Goal: Task Accomplishment & Management: Manage account settings

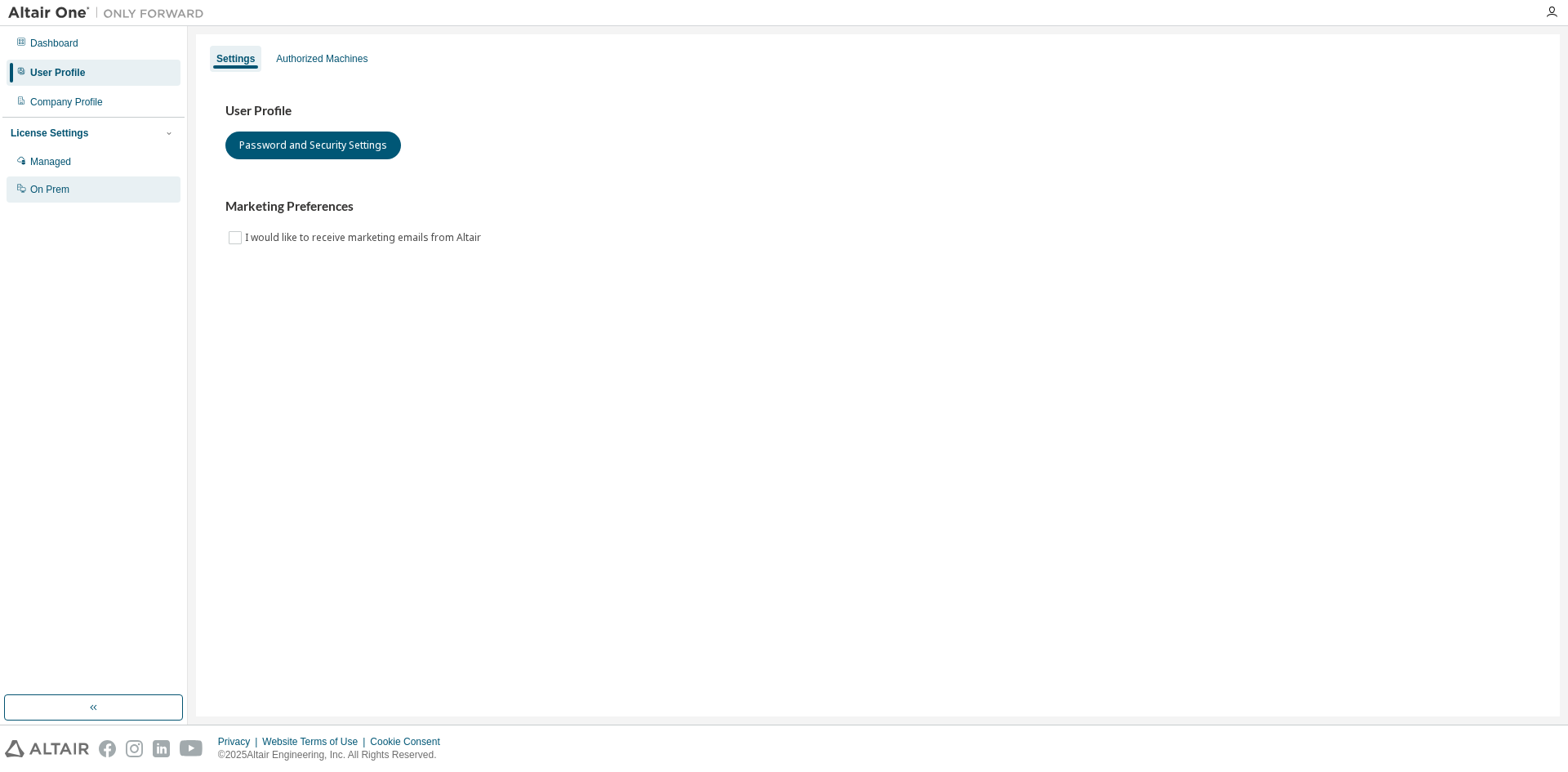
click at [49, 184] on div "On Prem" at bounding box center [50, 189] width 40 height 13
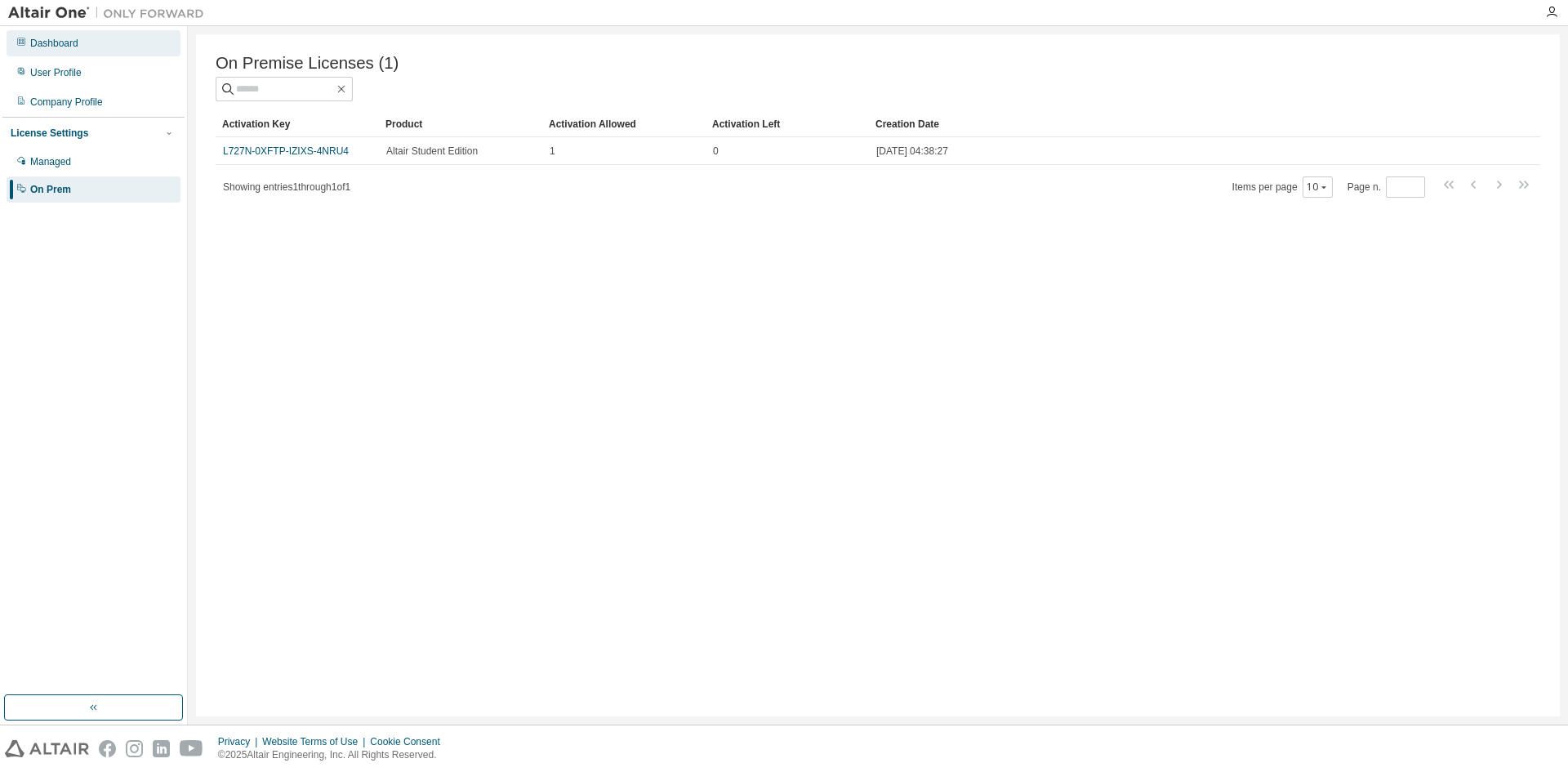
click at [51, 36] on div "Dashboard" at bounding box center [93, 43] width 174 height 26
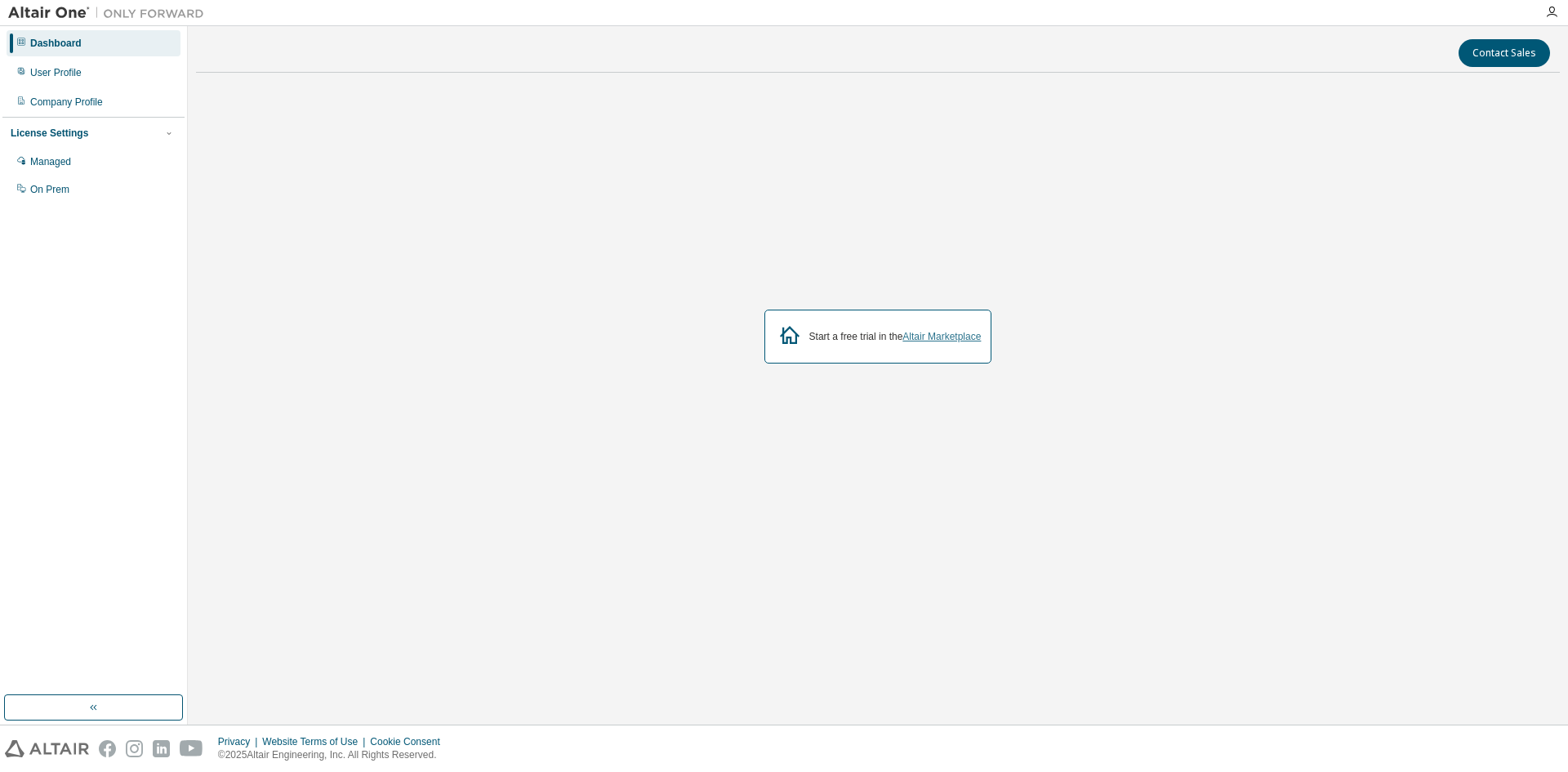
click at [943, 336] on link "Altair Marketplace" at bounding box center [940, 337] width 78 height 11
click at [76, 191] on div "On Prem" at bounding box center [93, 189] width 174 height 26
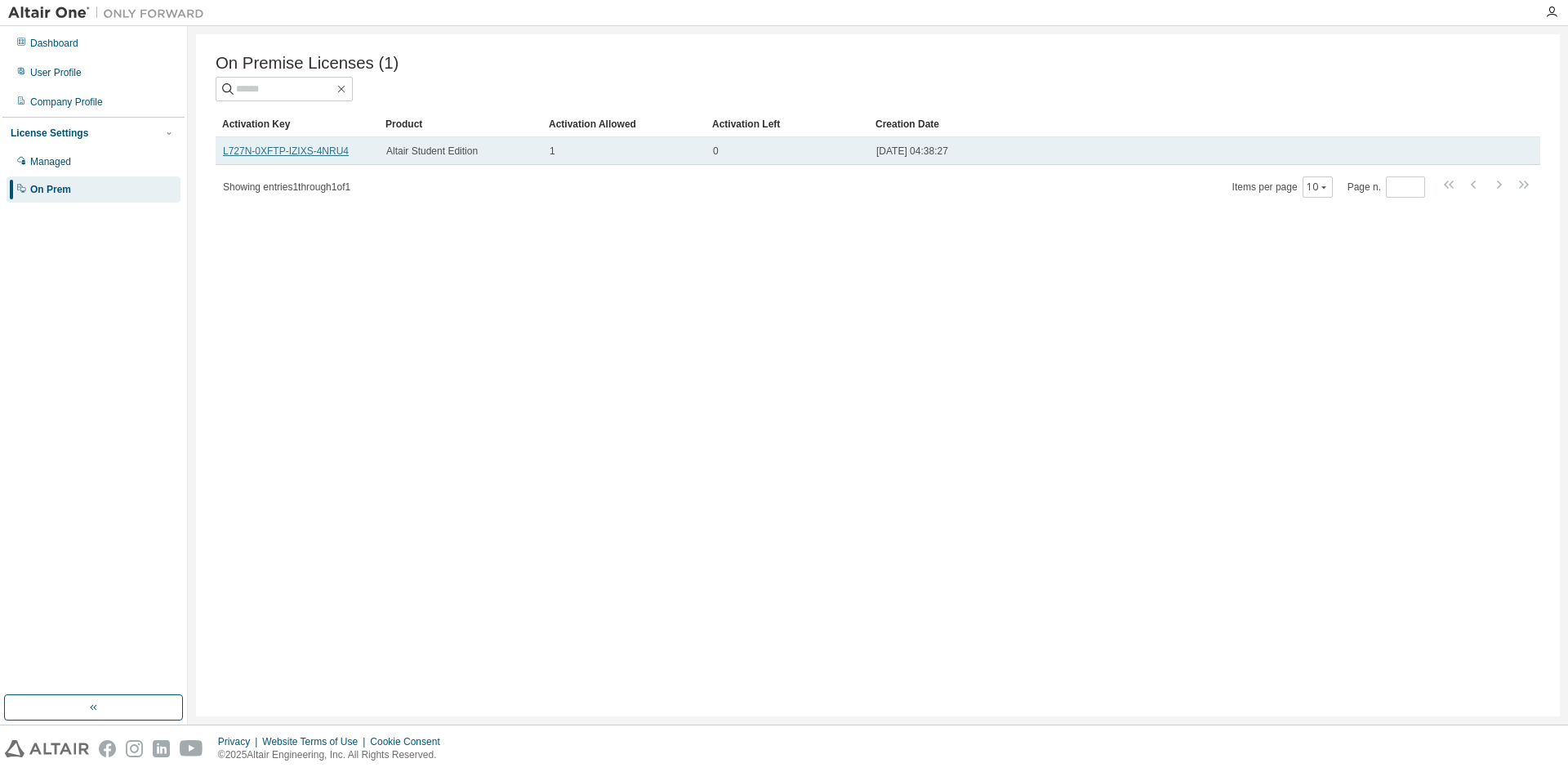
click at [320, 156] on link "L727N-0XFTP-IZIXS-4NRU4" at bounding box center [286, 151] width 125 height 11
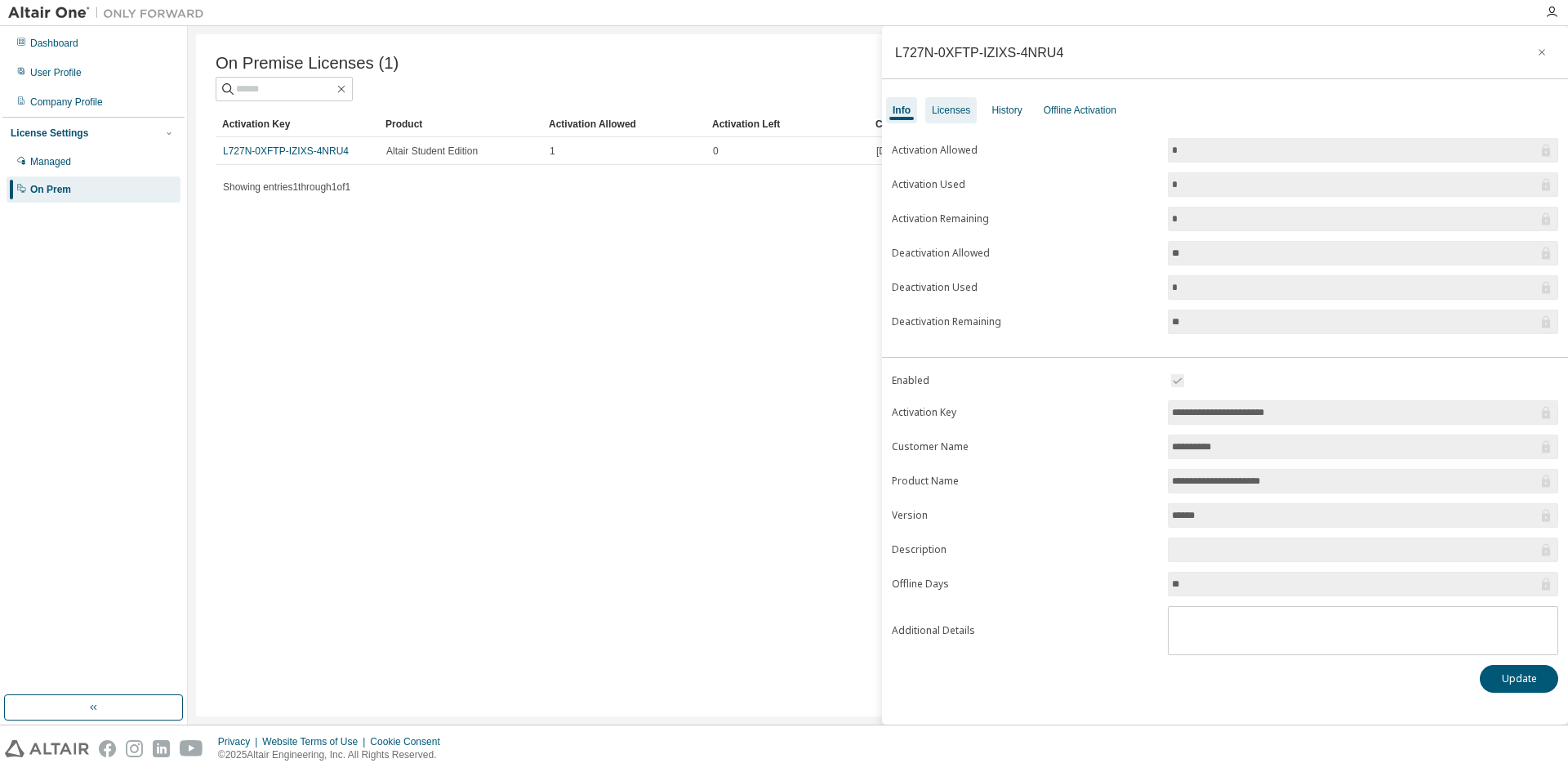
click at [952, 108] on div "Licenses" at bounding box center [951, 110] width 39 height 13
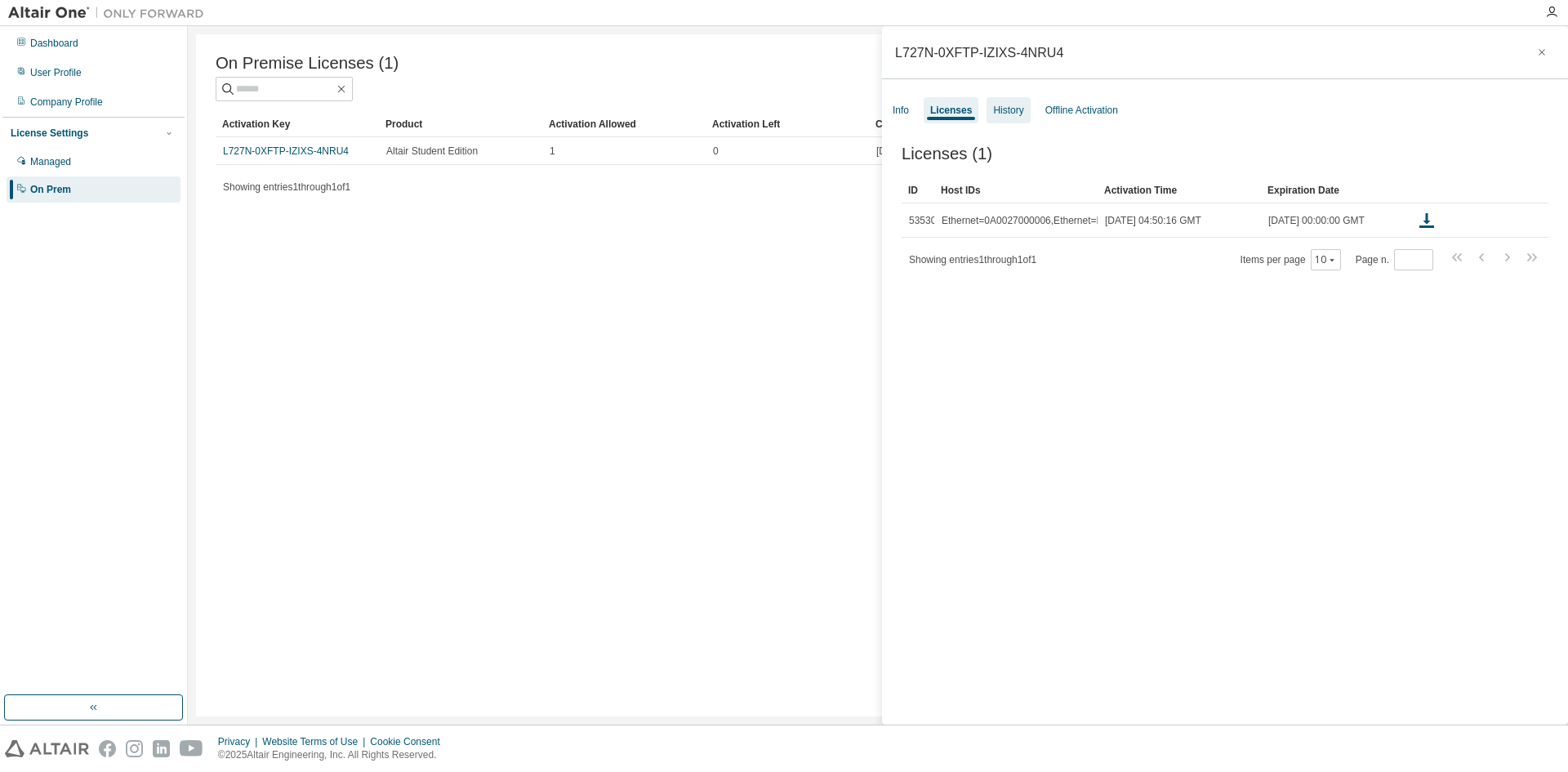
click at [987, 108] on div "History" at bounding box center [1008, 110] width 43 height 26
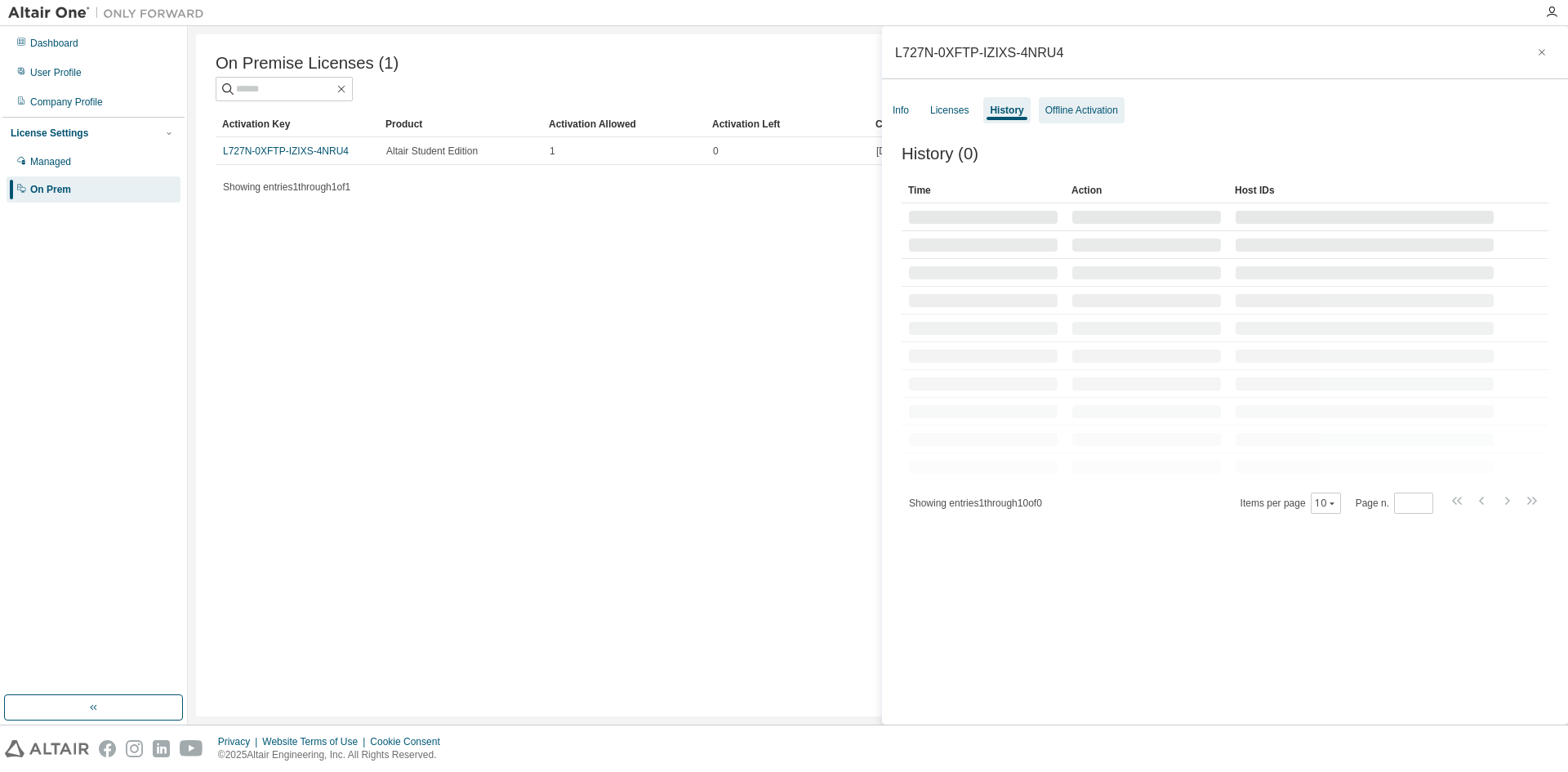
click at [1062, 108] on div "Offline Activation" at bounding box center [1081, 110] width 73 height 13
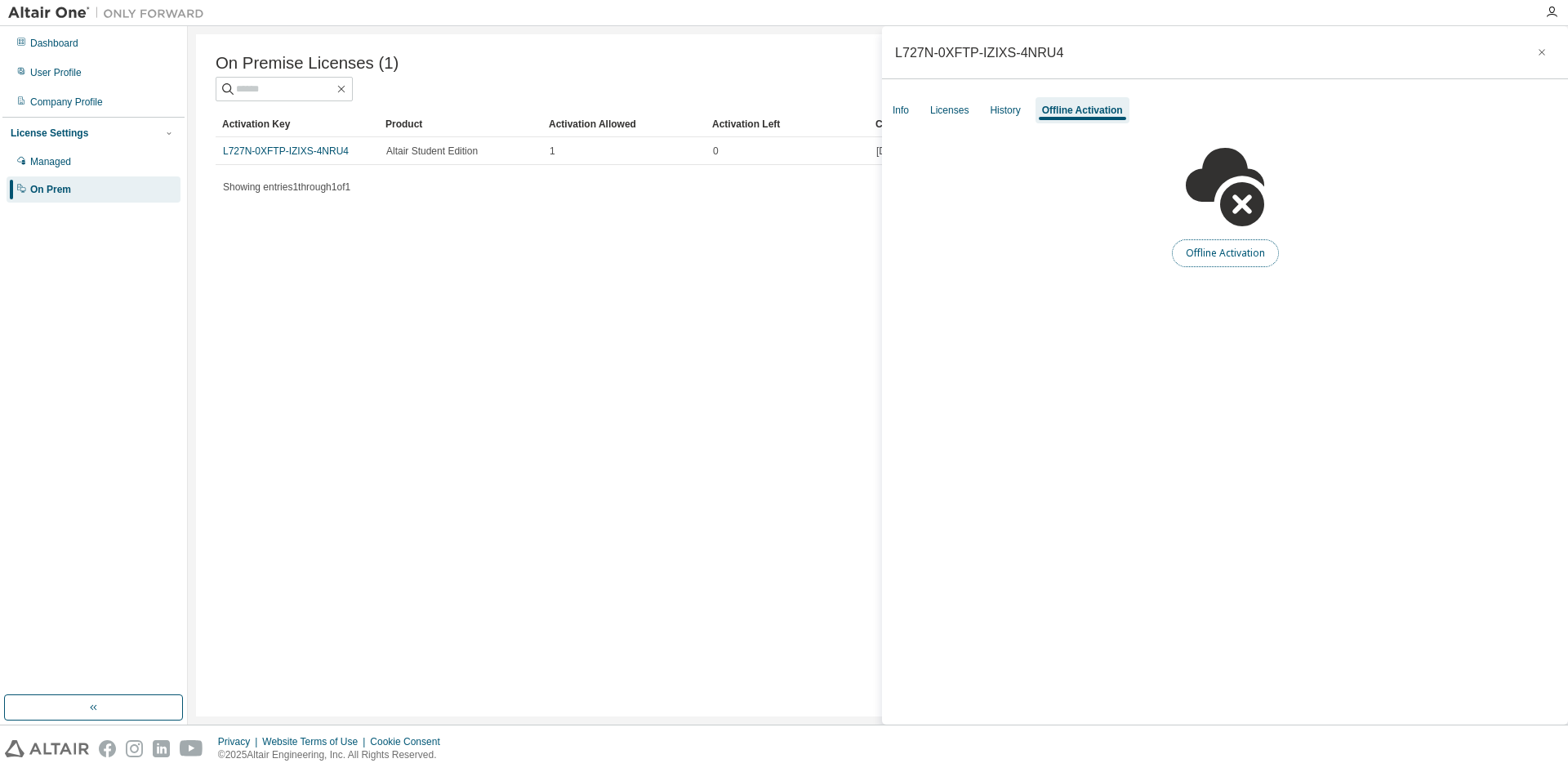
click at [1200, 262] on button "Offline Activation" at bounding box center [1225, 253] width 107 height 27
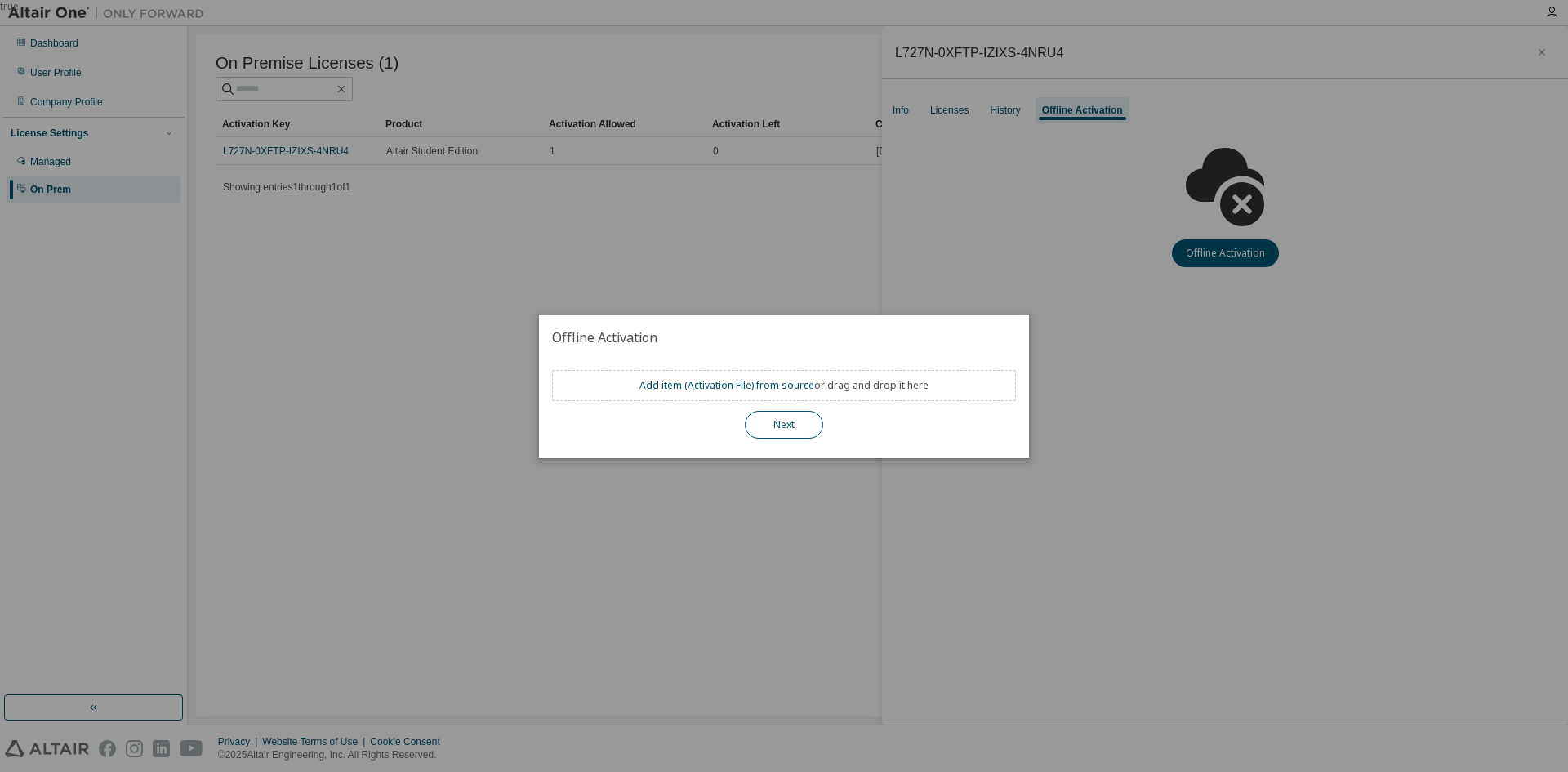
click at [756, 419] on button "Next" at bounding box center [783, 424] width 78 height 27
click at [789, 425] on button "Next" at bounding box center [783, 424] width 78 height 27
click at [1067, 374] on div "true" at bounding box center [784, 386] width 1568 height 772
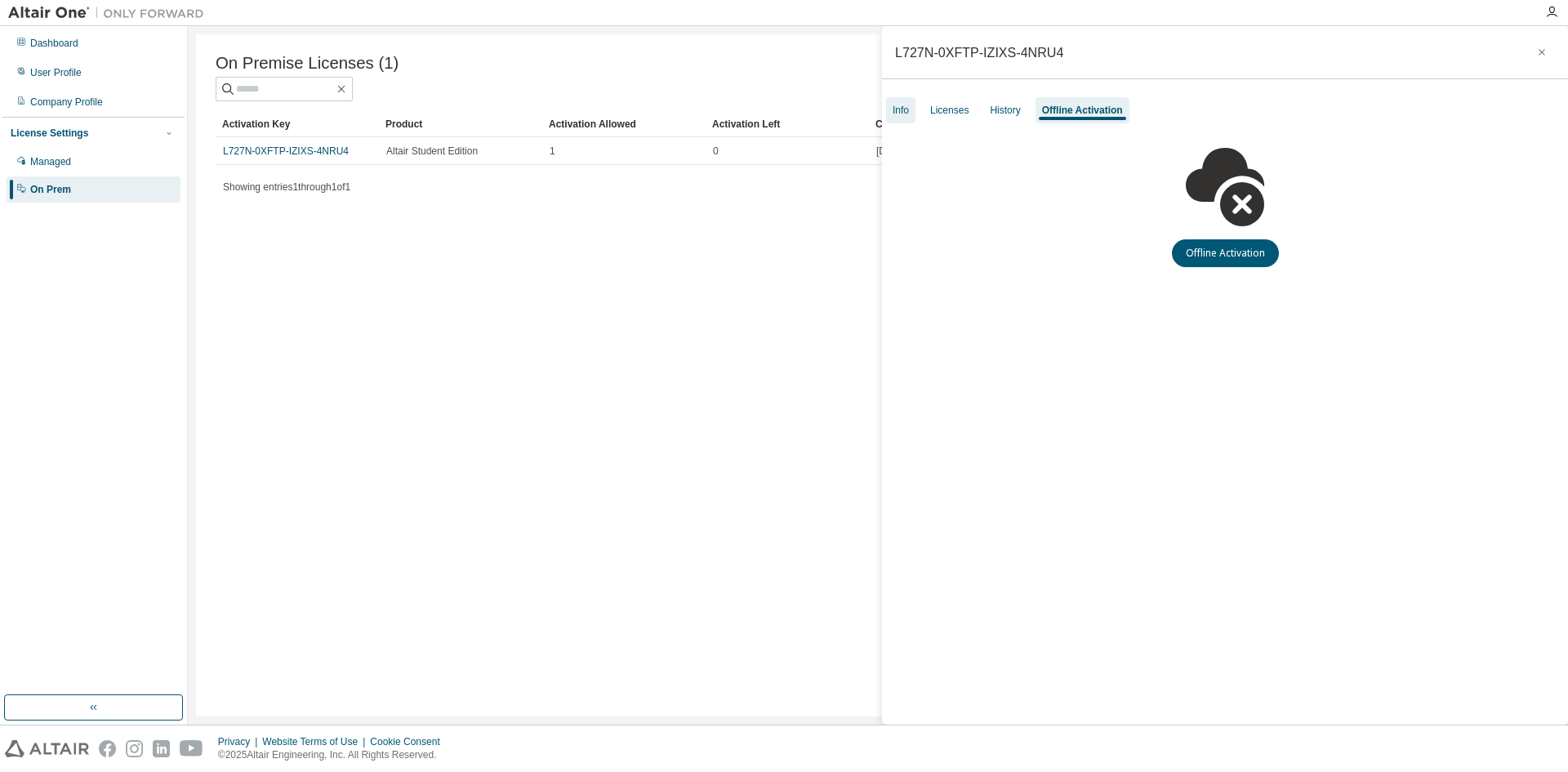
click at [909, 107] on div "Info" at bounding box center [900, 110] width 29 height 26
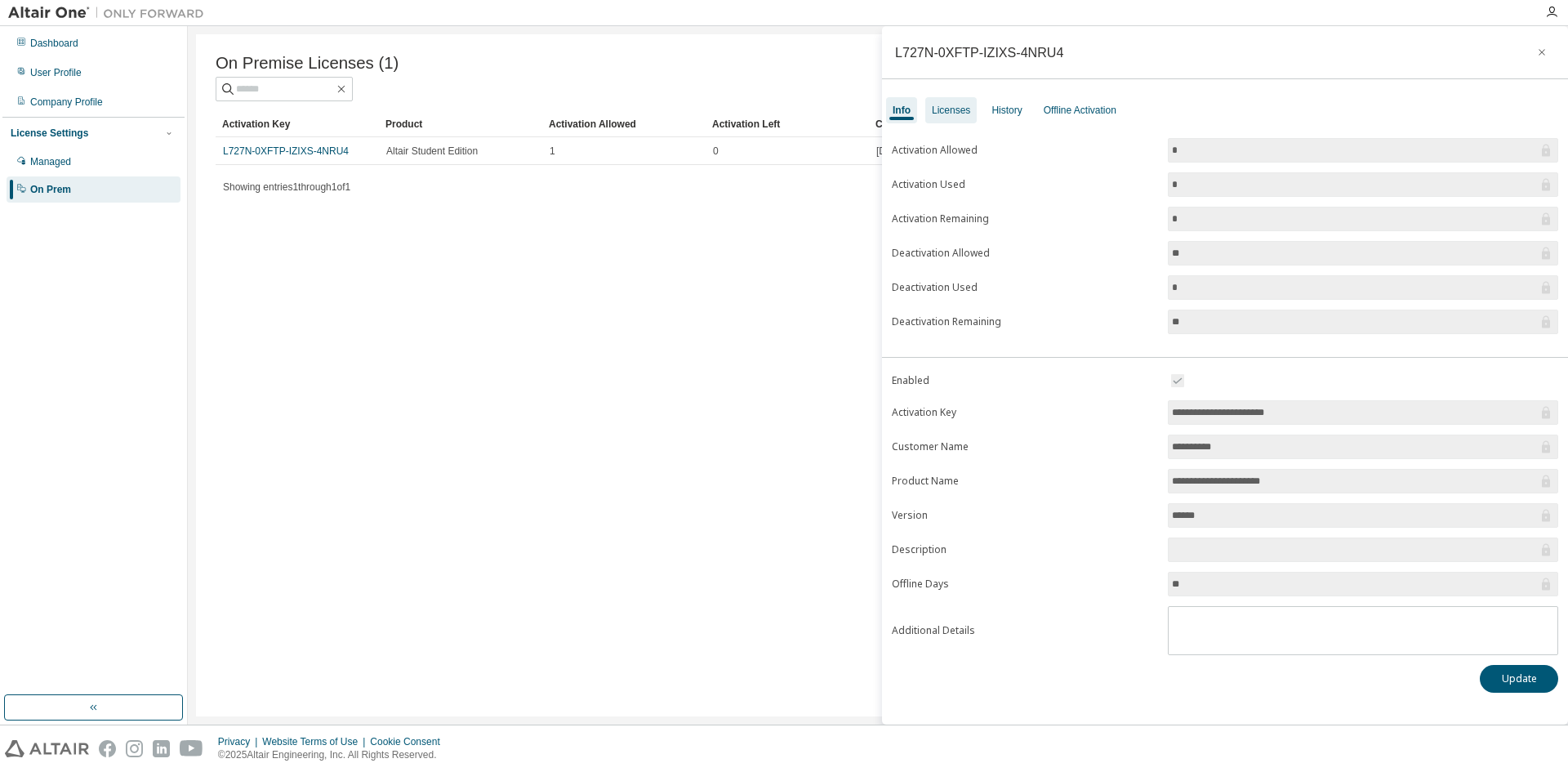
click at [936, 102] on div "Licenses" at bounding box center [951, 110] width 52 height 26
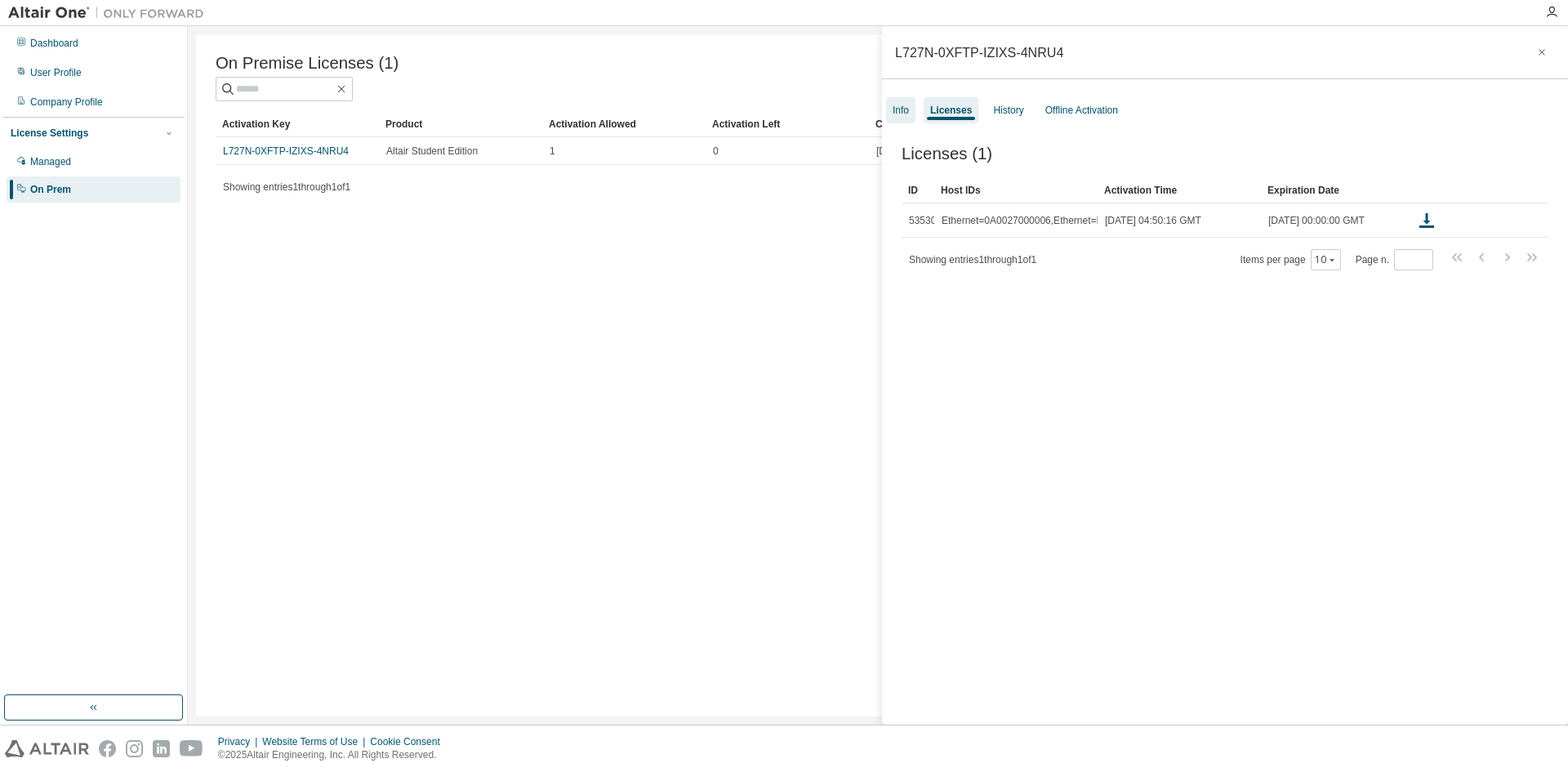
click at [910, 102] on div "Info" at bounding box center [900, 110] width 29 height 26
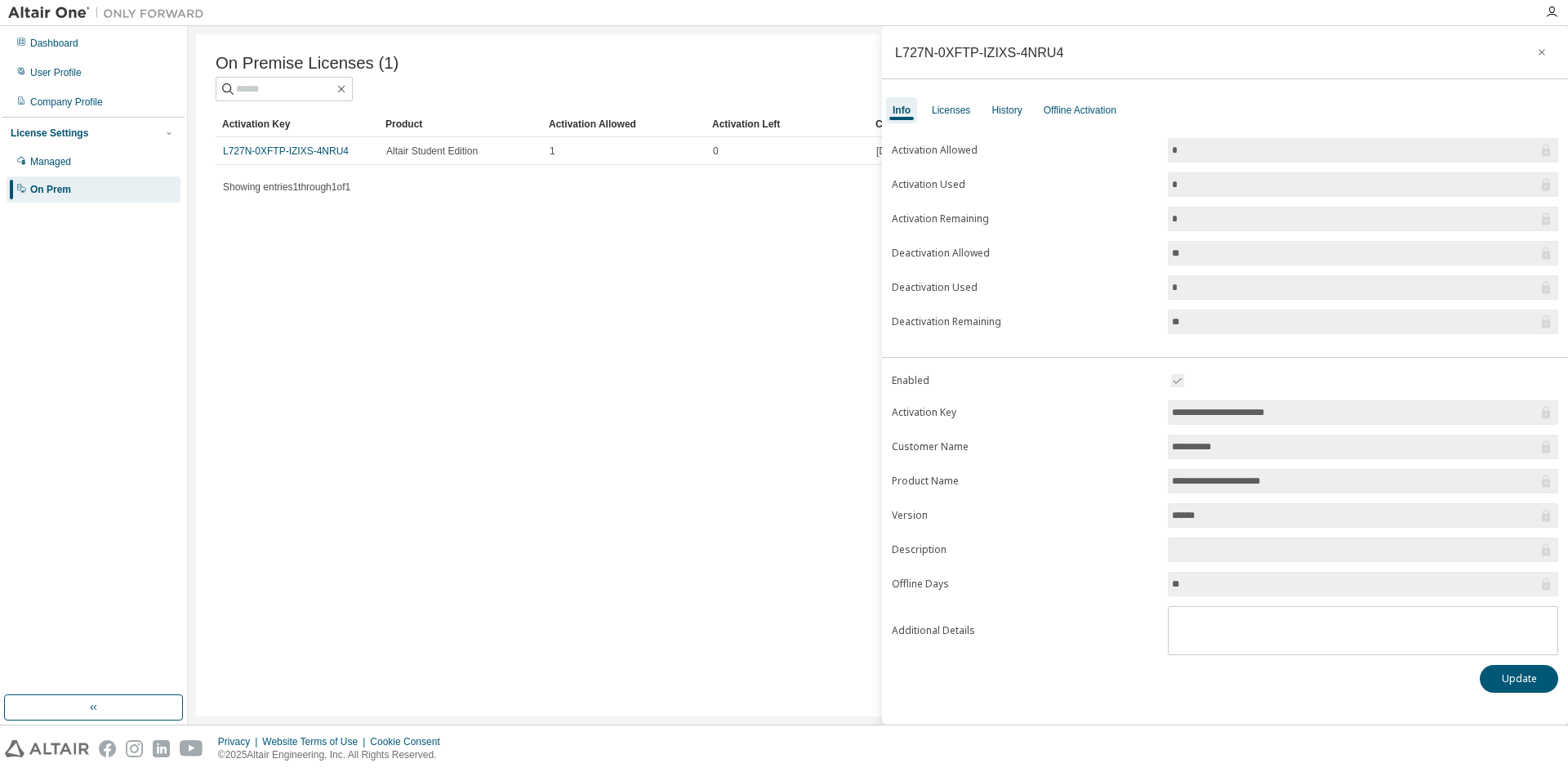
click at [659, 311] on div "On Premise Licenses (1) Clear Load Save Save As Field Operator Value Select fil…" at bounding box center [877, 374] width 1364 height 682
click at [544, 90] on div at bounding box center [877, 89] width 1324 height 25
click at [21, 41] on icon at bounding box center [21, 41] width 8 height 8
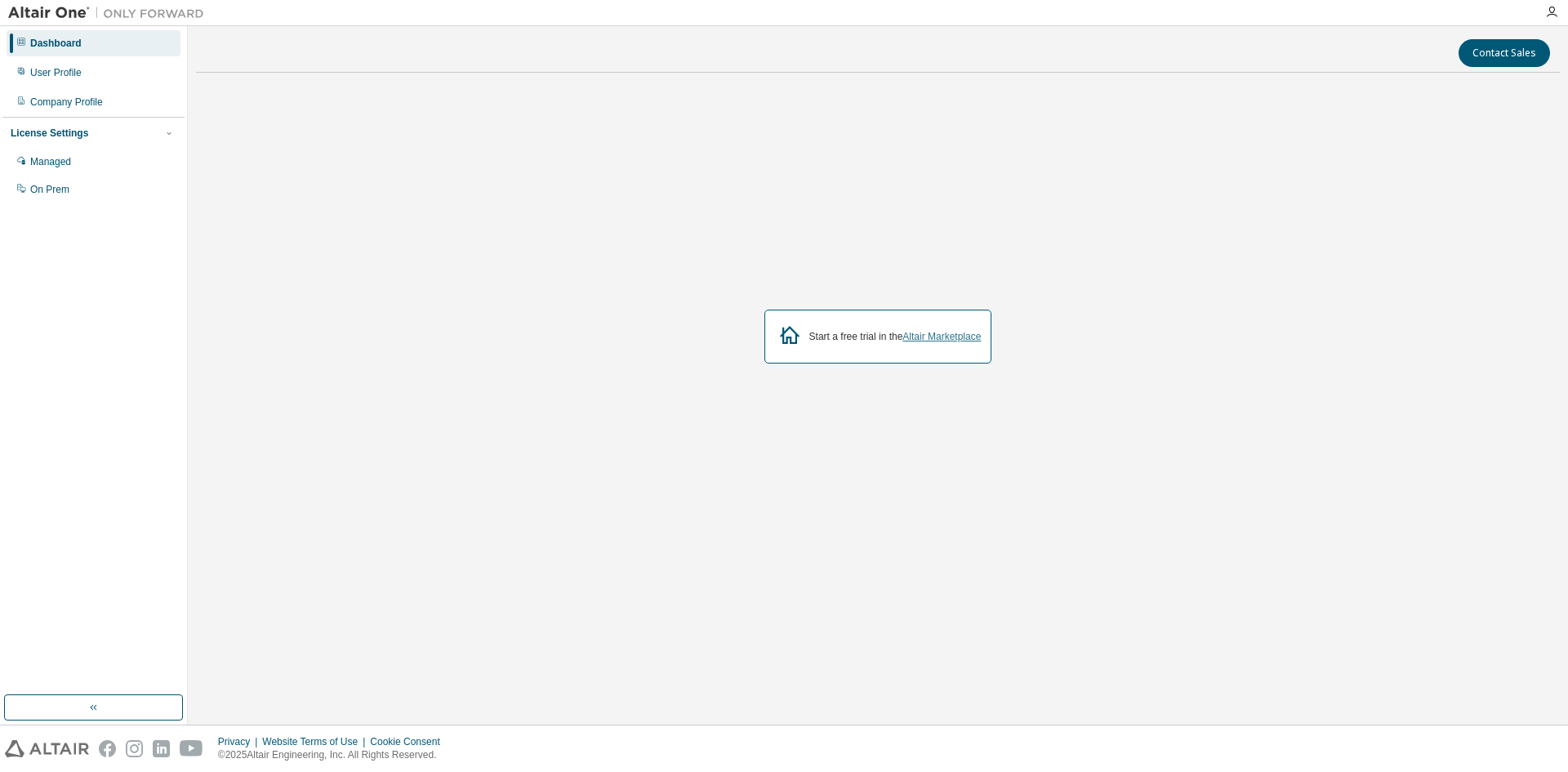
click at [943, 339] on link "Altair Marketplace" at bounding box center [940, 337] width 78 height 11
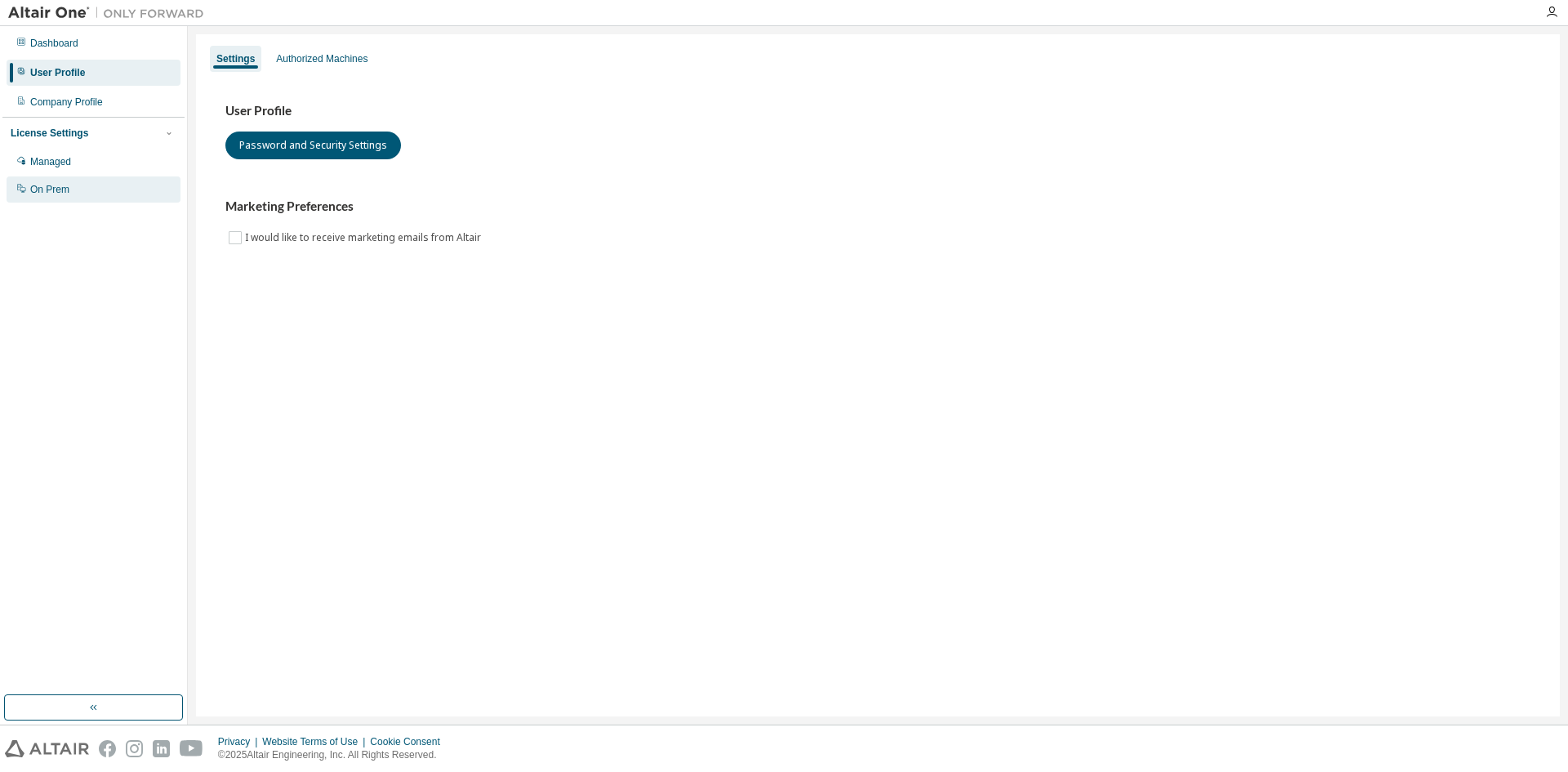
click at [93, 187] on div "On Prem" at bounding box center [93, 189] width 174 height 26
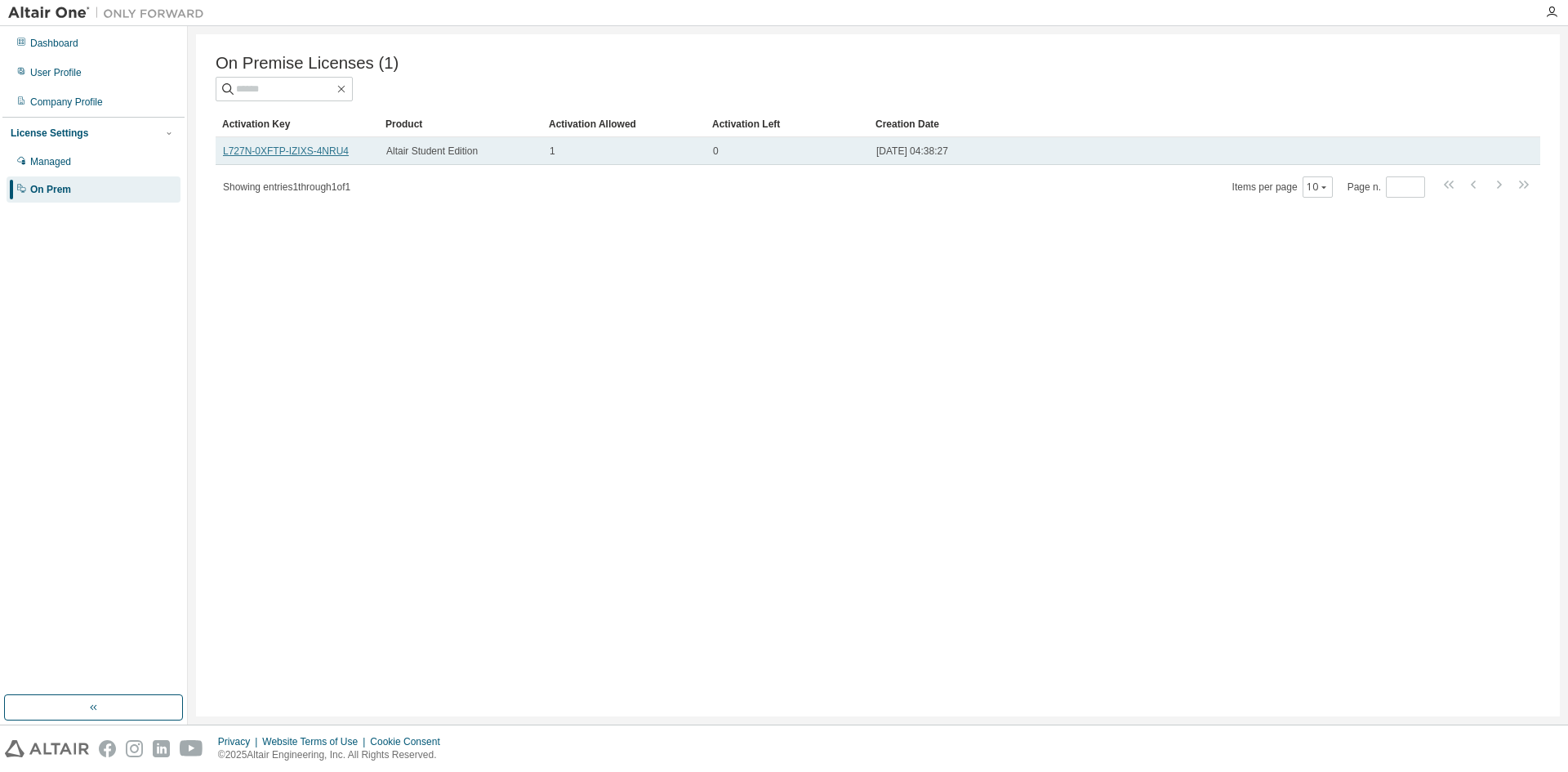
click at [245, 151] on link "L727N-0XFTP-IZIXS-4NRU4" at bounding box center [286, 151] width 125 height 11
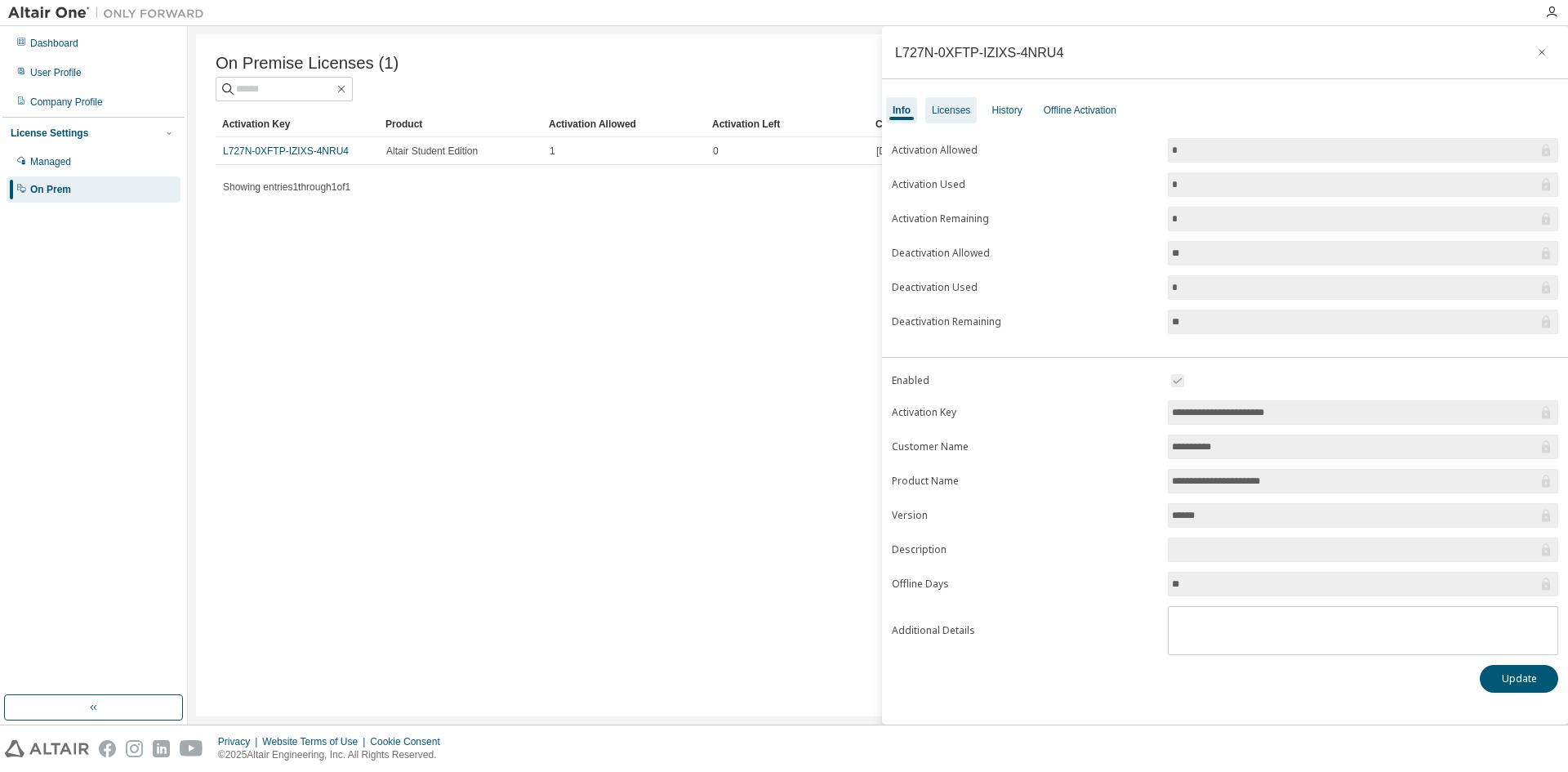
click at [951, 107] on div "Licenses" at bounding box center [951, 110] width 39 height 13
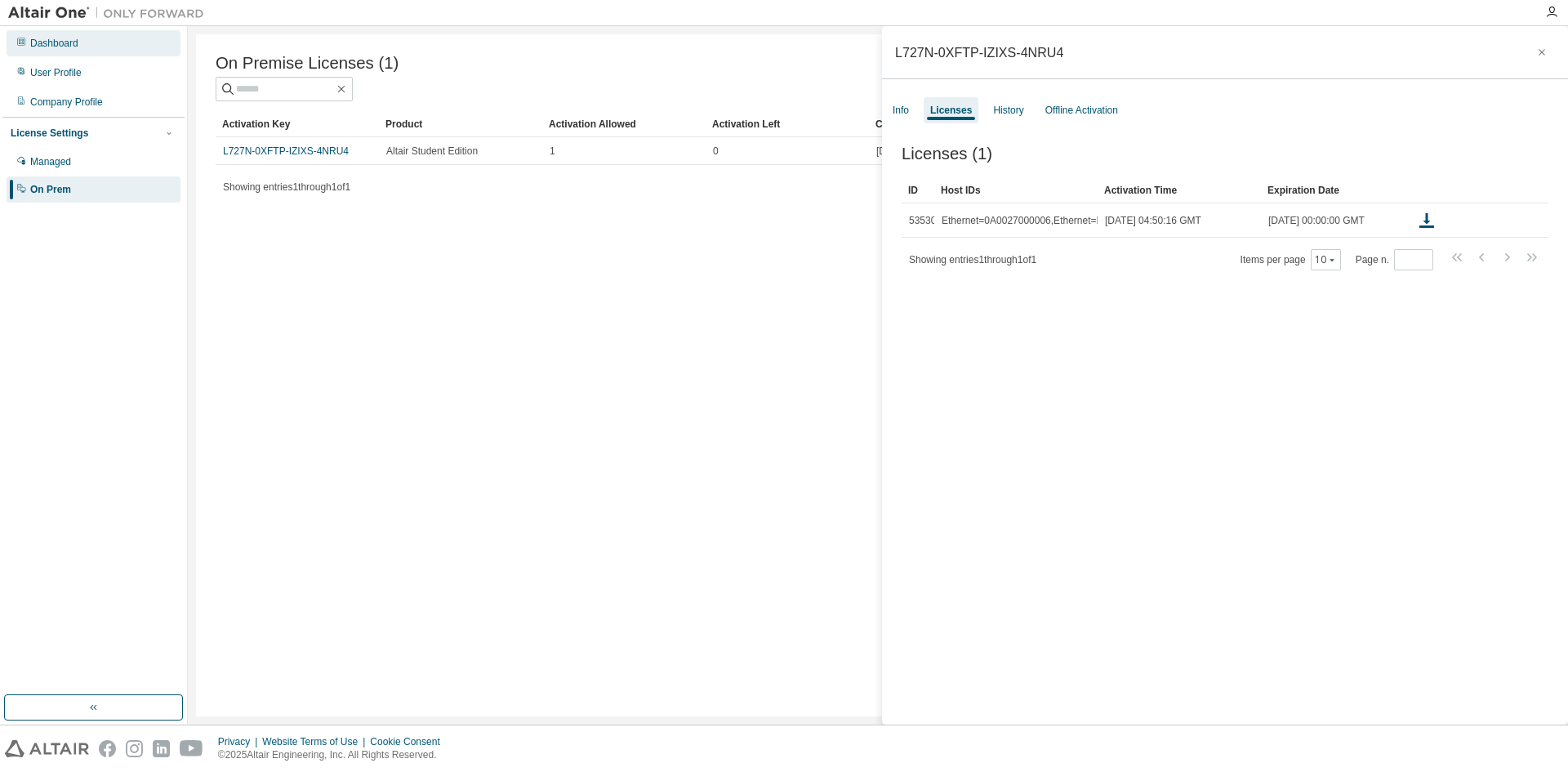
click at [40, 41] on div "Dashboard" at bounding box center [54, 43] width 48 height 13
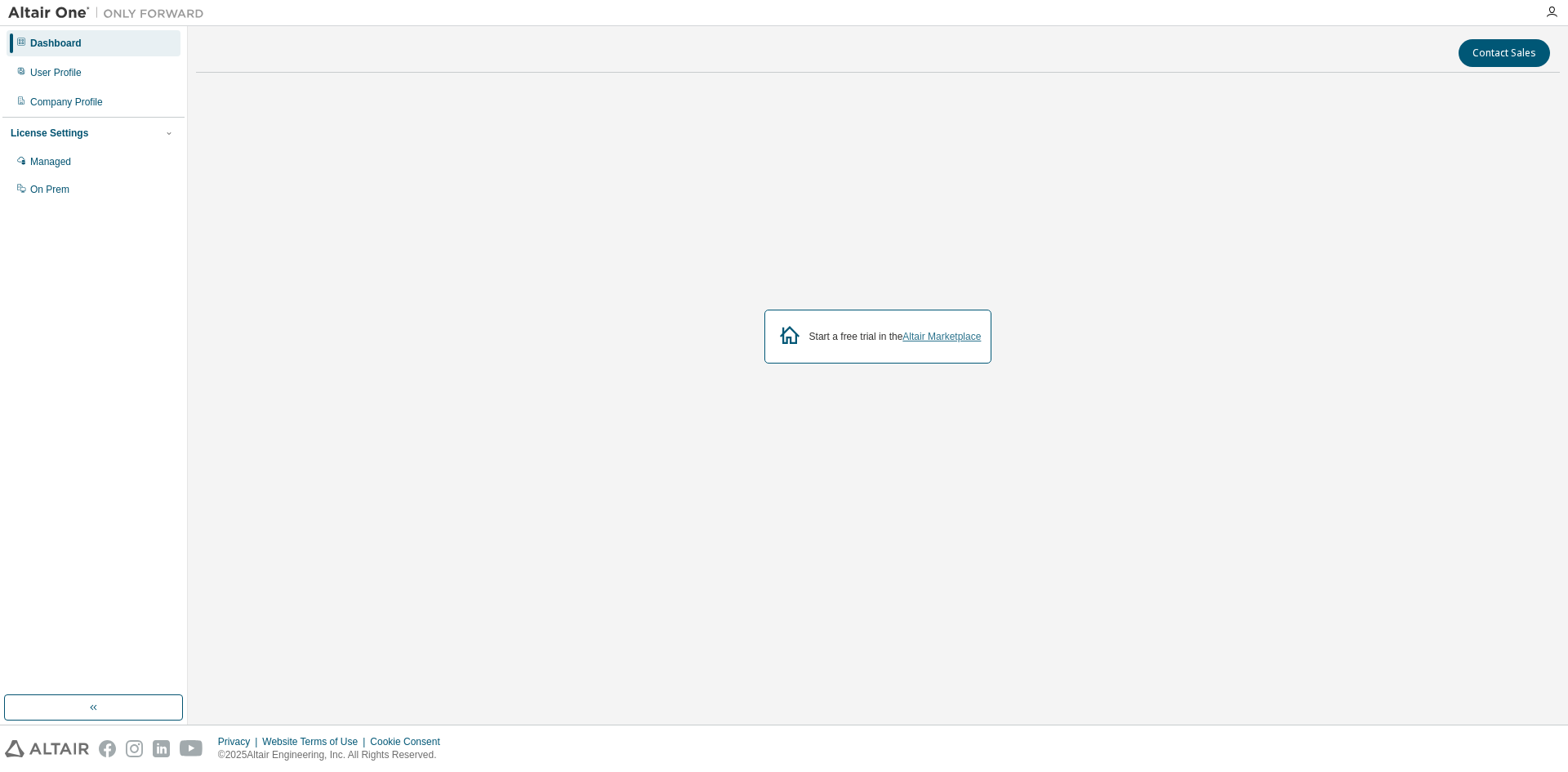
click at [963, 341] on link "Altair Marketplace" at bounding box center [940, 337] width 78 height 11
click at [91, 167] on div "Managed" at bounding box center [93, 162] width 174 height 26
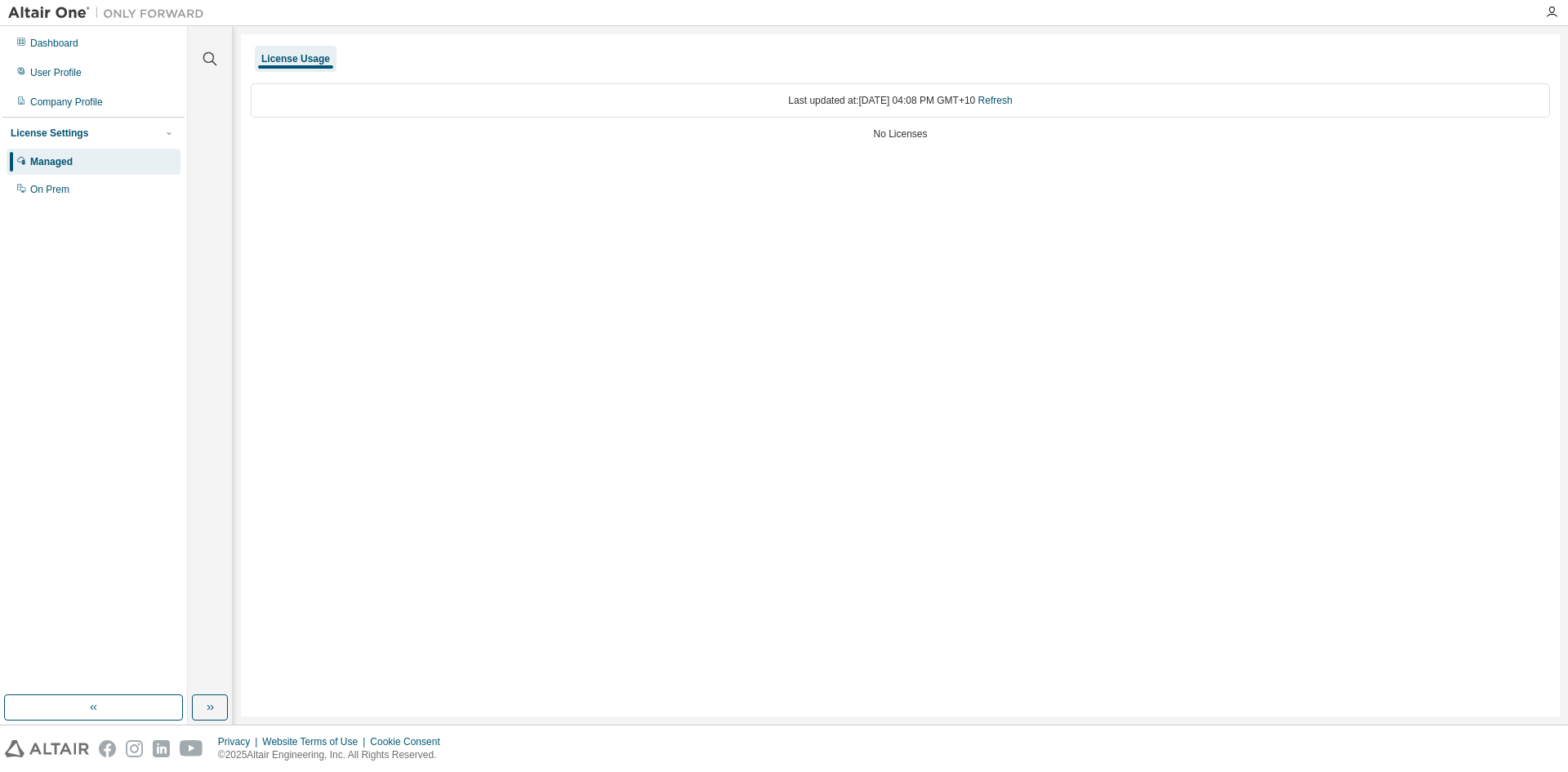
click at [537, 599] on div "License Usage Last updated at: Mon 2025-08-18 04:08 PM GMT+10 Refresh No Licens…" at bounding box center [900, 374] width 1318 height 682
click at [72, 192] on div "On Prem" at bounding box center [93, 189] width 174 height 26
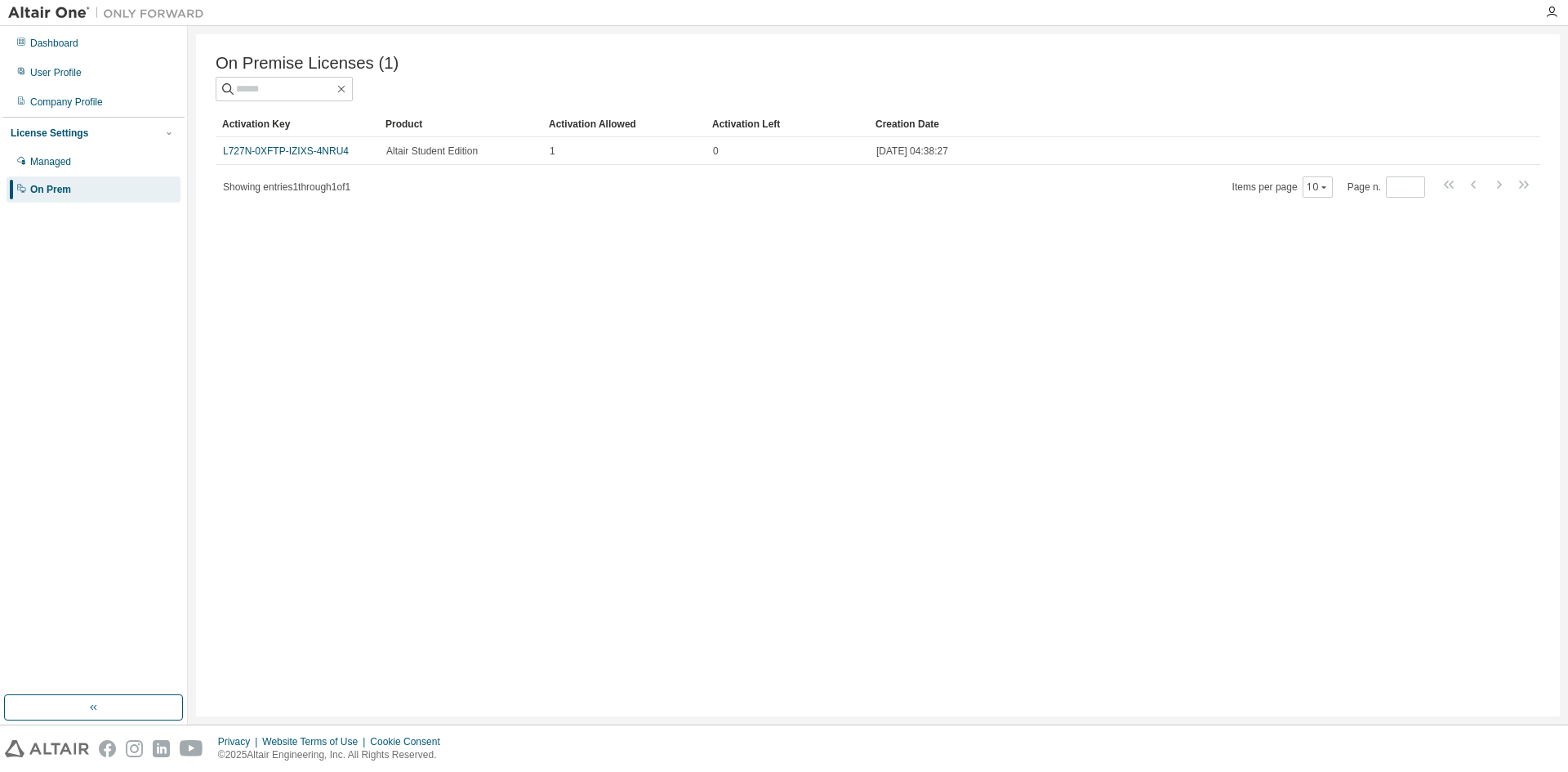
click at [1207, 452] on div "On Premise Licenses (1) Clear Load Save Save As Field Operator Value Select fil…" at bounding box center [877, 374] width 1364 height 682
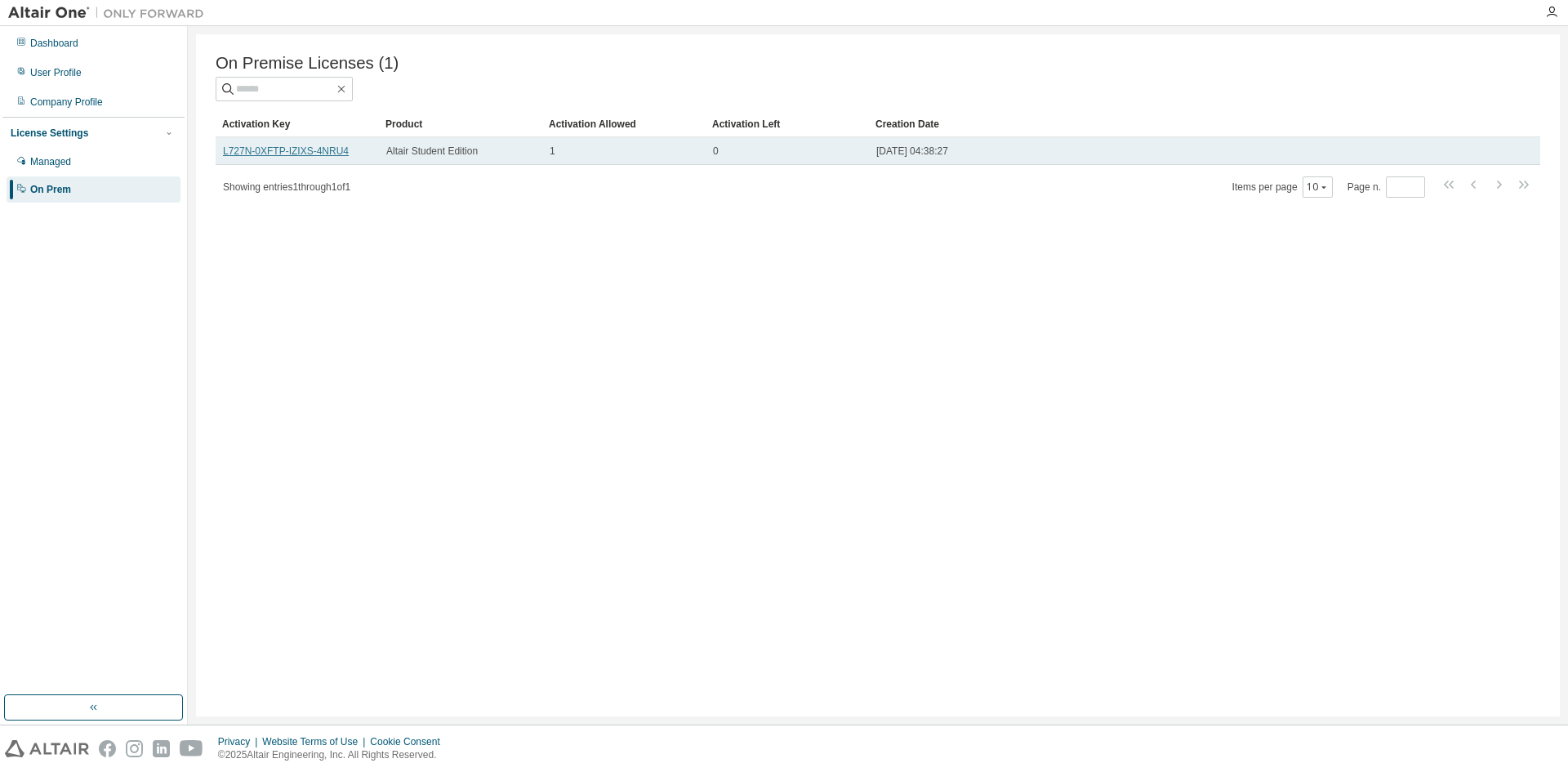
click at [283, 156] on link "L727N-0XFTP-IZIXS-4NRU4" at bounding box center [286, 151] width 125 height 11
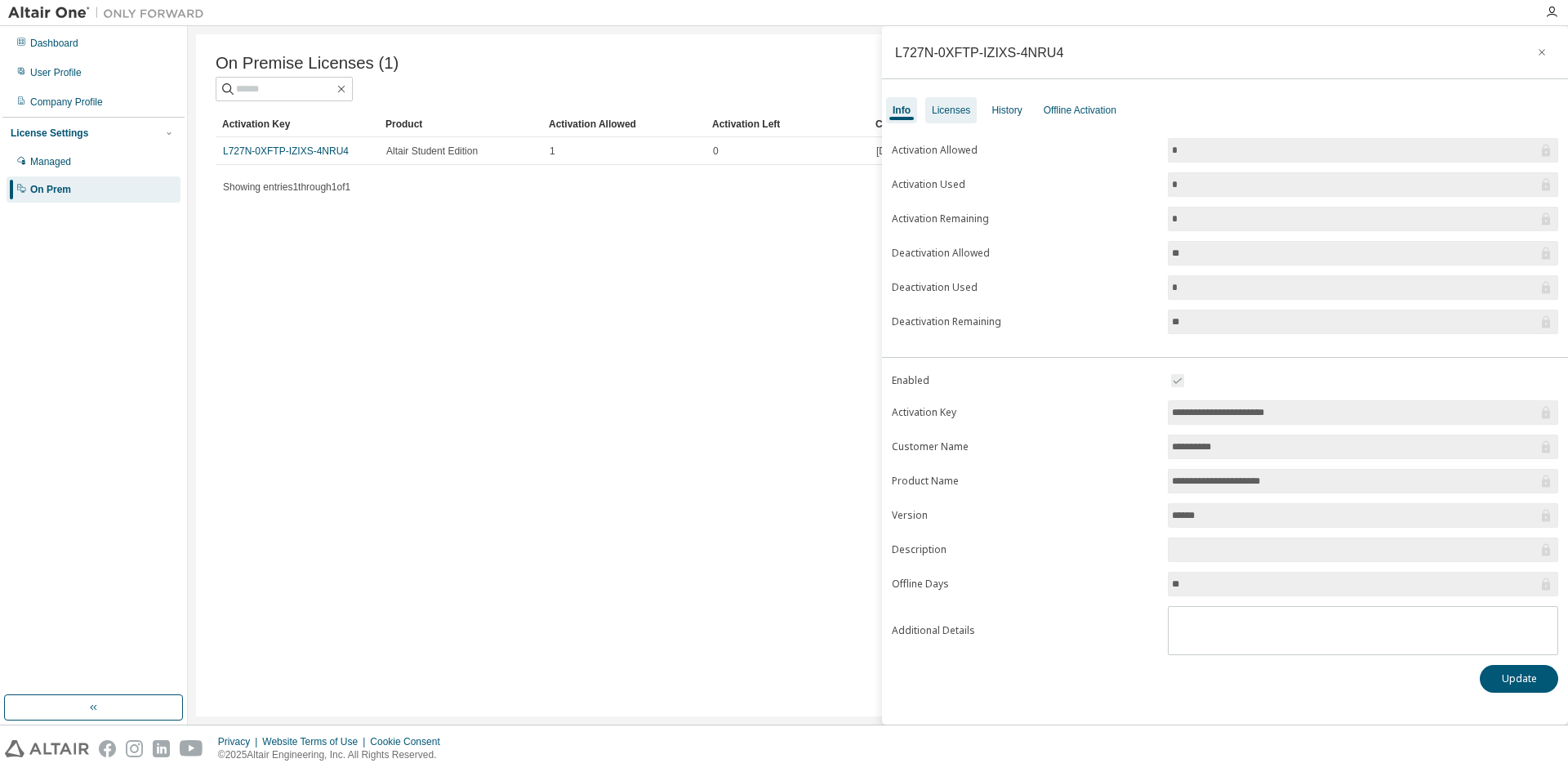
click at [945, 109] on div "Licenses" at bounding box center [951, 110] width 39 height 13
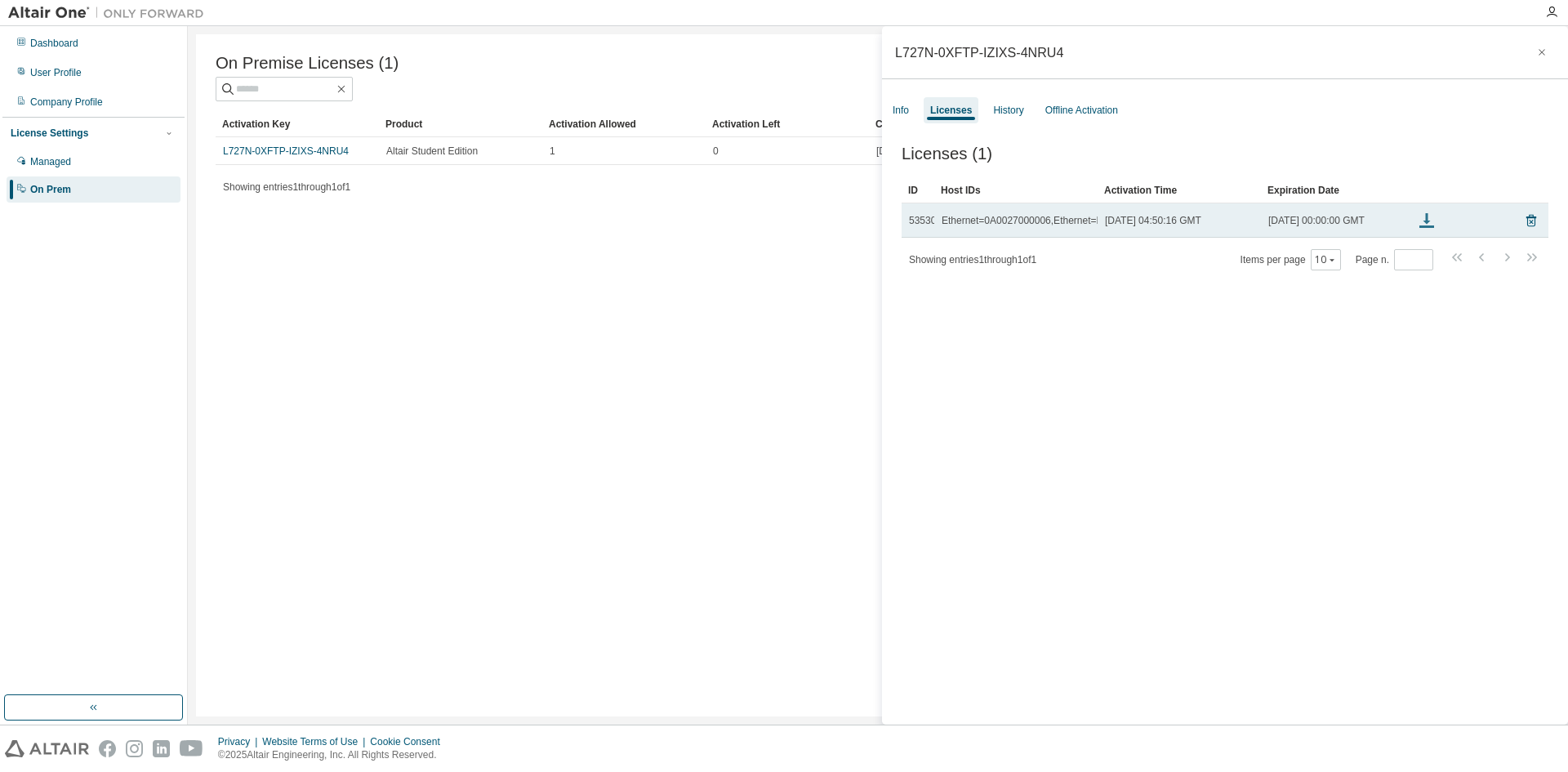
click at [1427, 224] on icon at bounding box center [1427, 222] width 8 height 4
